Goal: Task Accomplishment & Management: Use online tool/utility

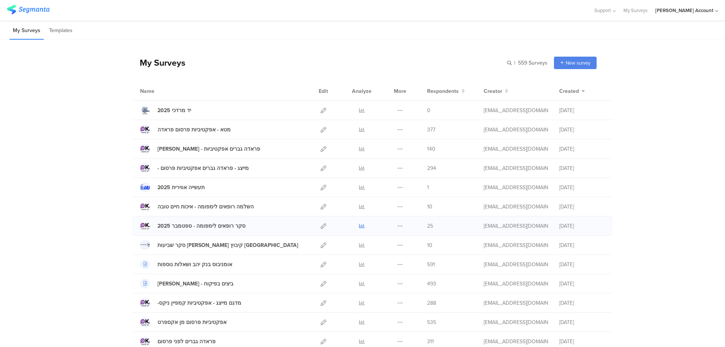
click at [360, 225] on icon at bounding box center [362, 226] width 6 height 6
click at [359, 225] on icon at bounding box center [362, 226] width 6 height 6
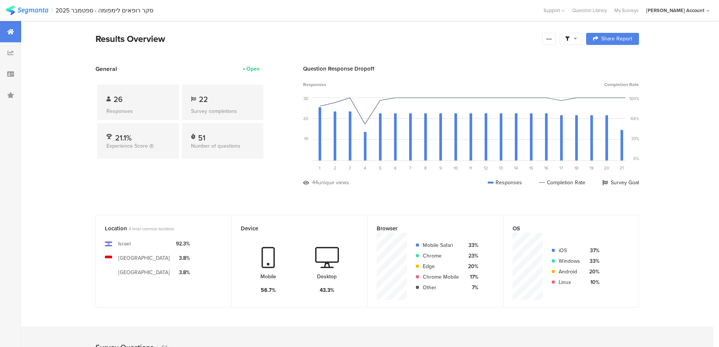
click at [575, 42] on div at bounding box center [571, 39] width 23 height 12
click at [606, 58] on span at bounding box center [609, 60] width 11 height 6
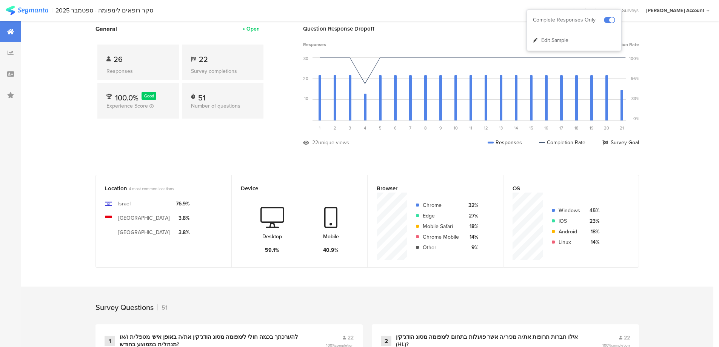
scroll to position [101, 0]
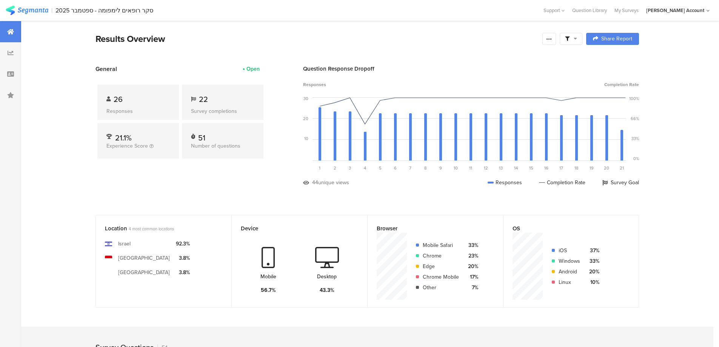
click at [576, 38] on span at bounding box center [571, 38] width 12 height 7
click at [611, 58] on span at bounding box center [609, 60] width 11 height 6
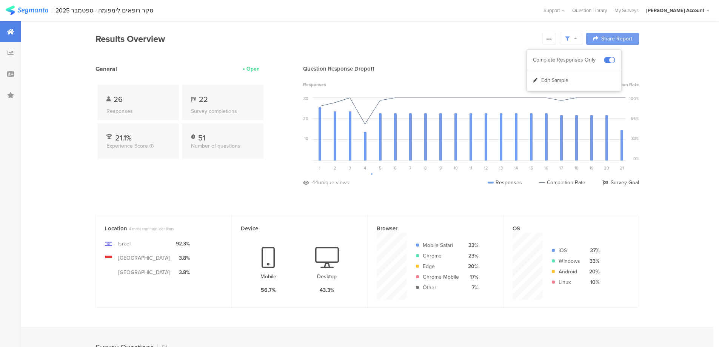
click at [554, 41] on div at bounding box center [359, 173] width 719 height 347
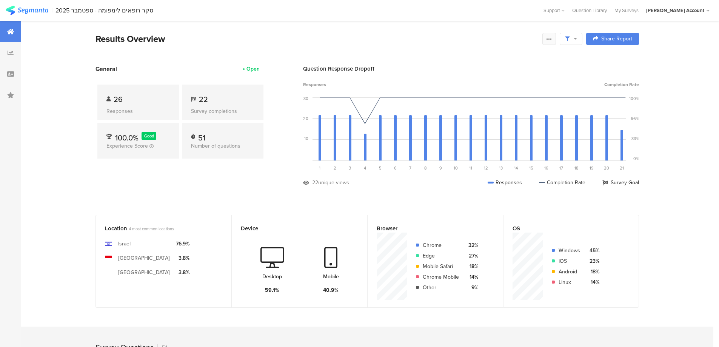
click at [552, 37] on icon at bounding box center [549, 39] width 6 height 6
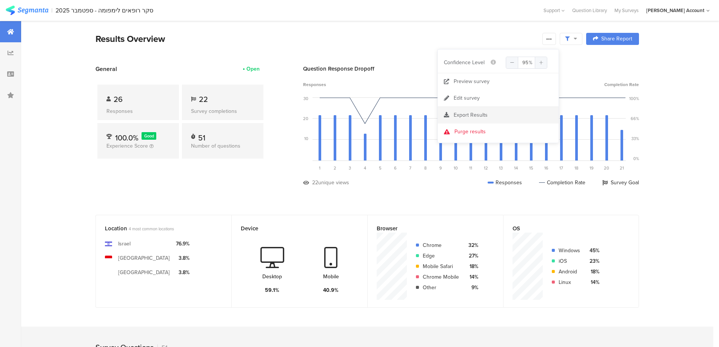
click at [464, 114] on span "Export Results" at bounding box center [471, 115] width 34 height 8
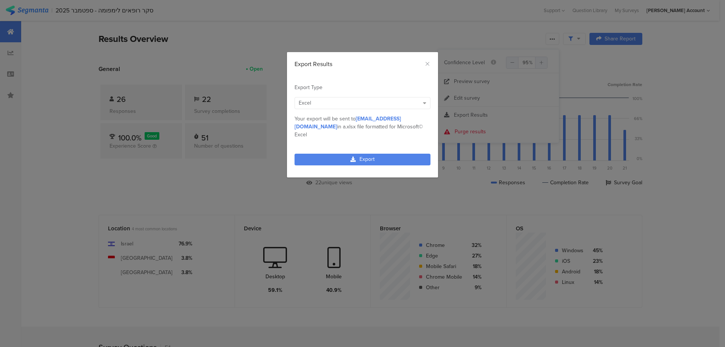
click at [386, 154] on link "Export" at bounding box center [362, 160] width 136 height 12
